Goal: Find specific page/section: Find specific page/section

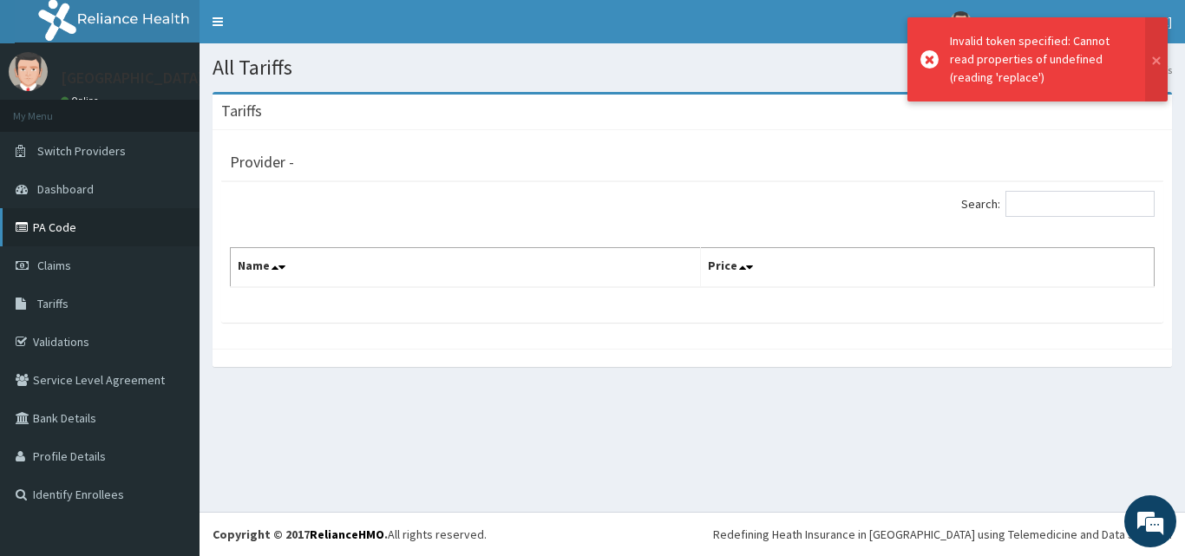
click at [69, 237] on link "PA Code" at bounding box center [99, 227] width 199 height 38
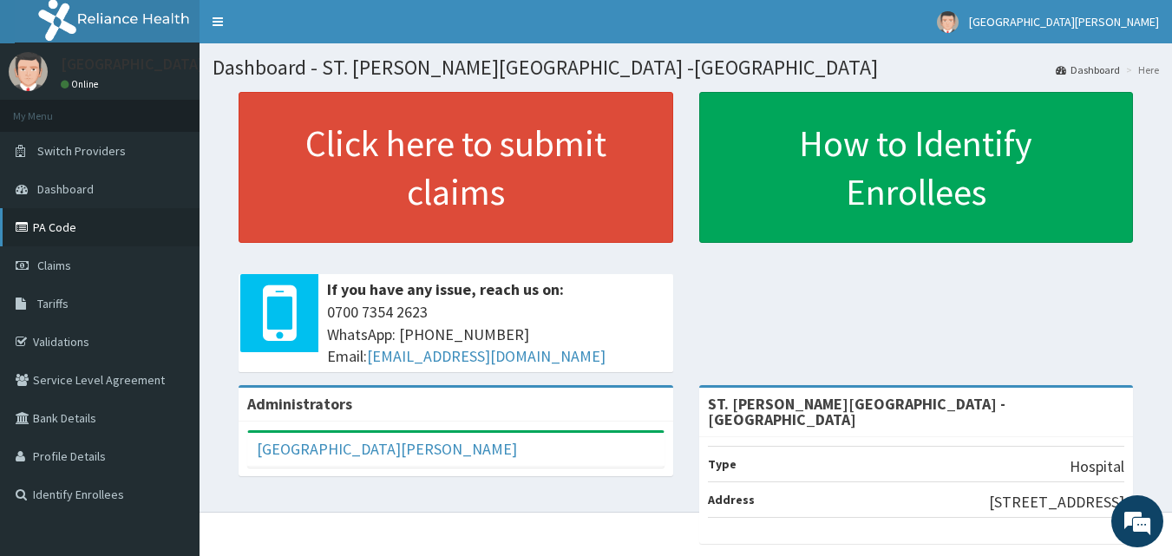
click at [92, 235] on link "PA Code" at bounding box center [99, 227] width 199 height 38
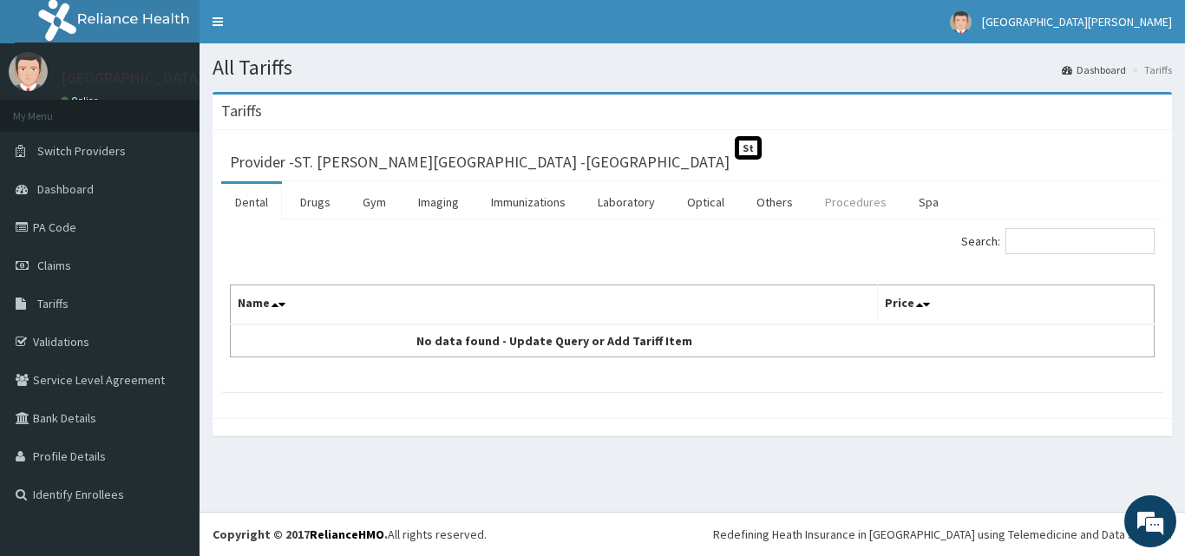
click at [848, 193] on link "Procedures" at bounding box center [855, 202] width 89 height 36
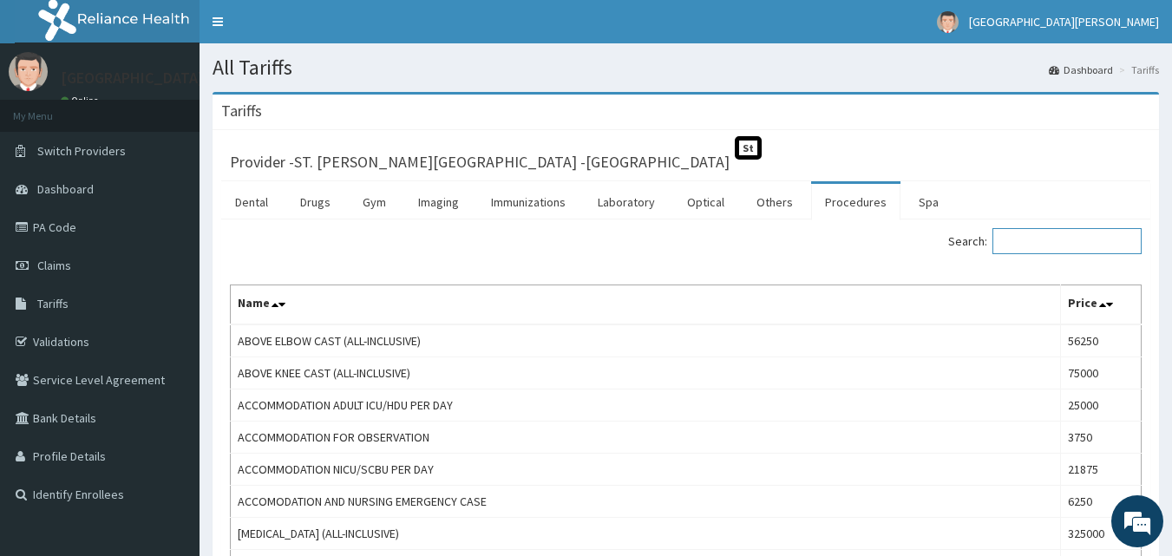
click at [1024, 240] on input "Search:" at bounding box center [1066, 241] width 149 height 26
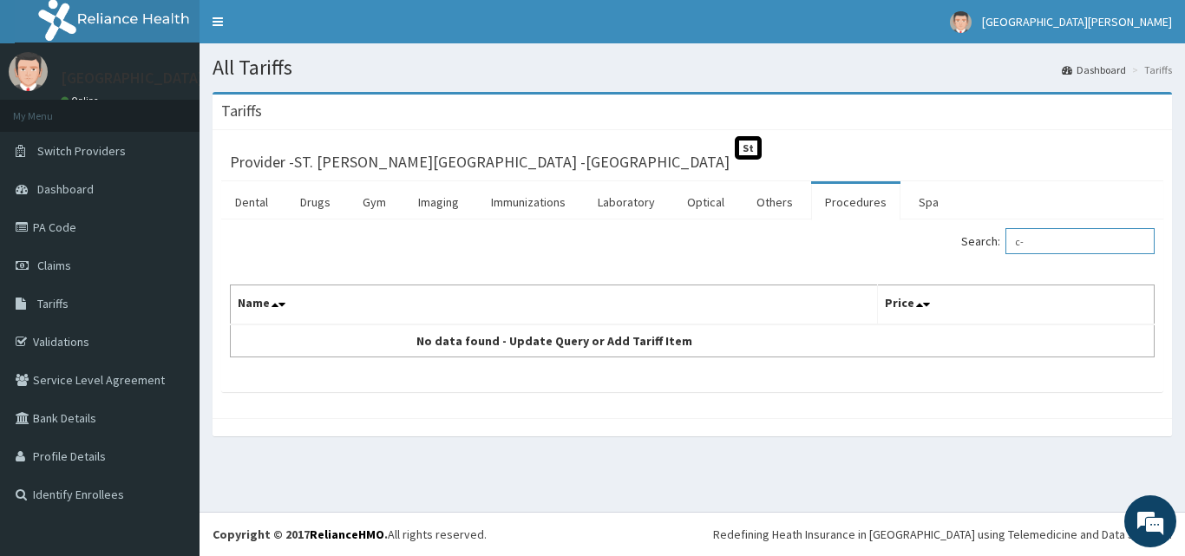
type input "c"
